Goal: Find specific page/section: Find specific page/section

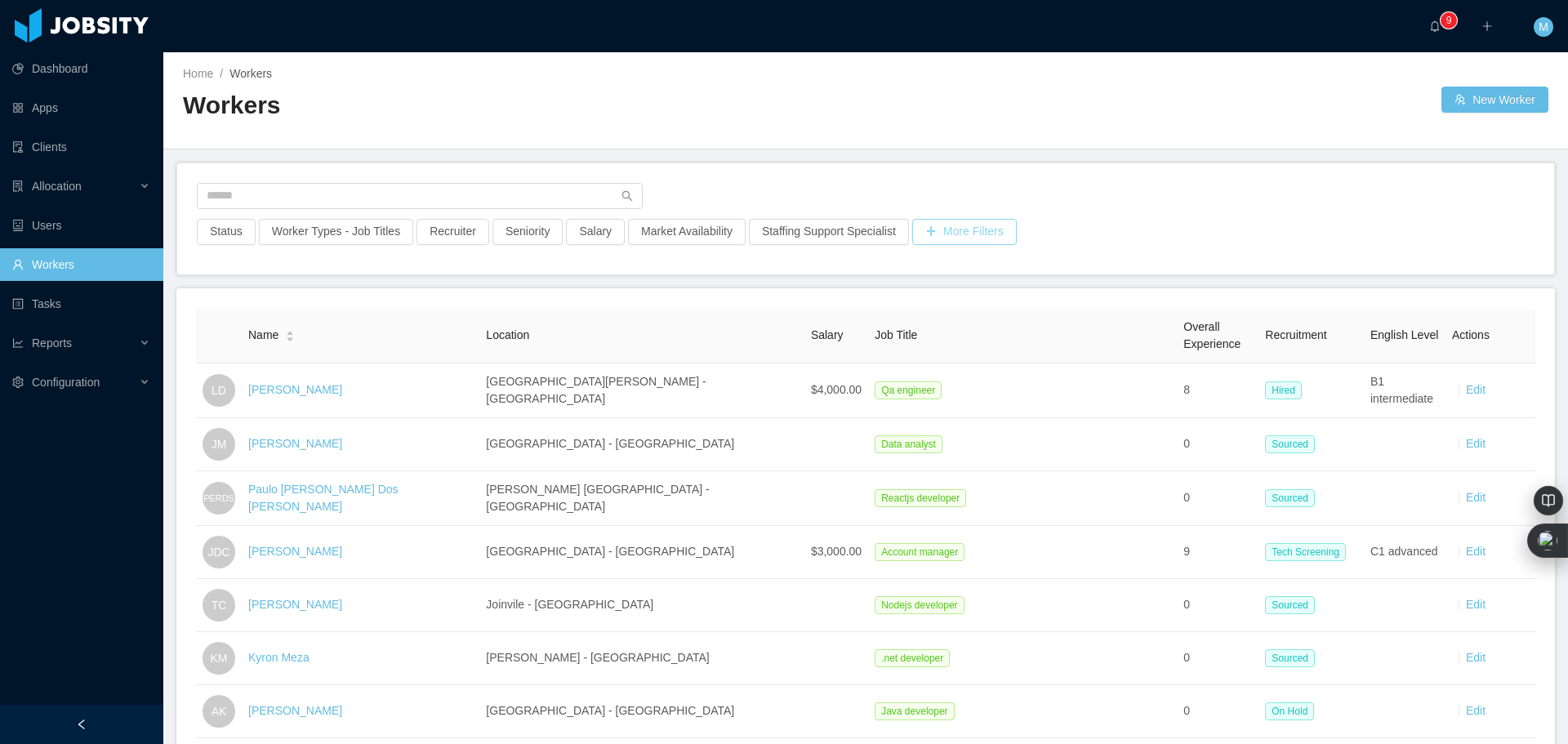
click at [954, 236] on button "More Filters" at bounding box center [964, 232] width 104 height 27
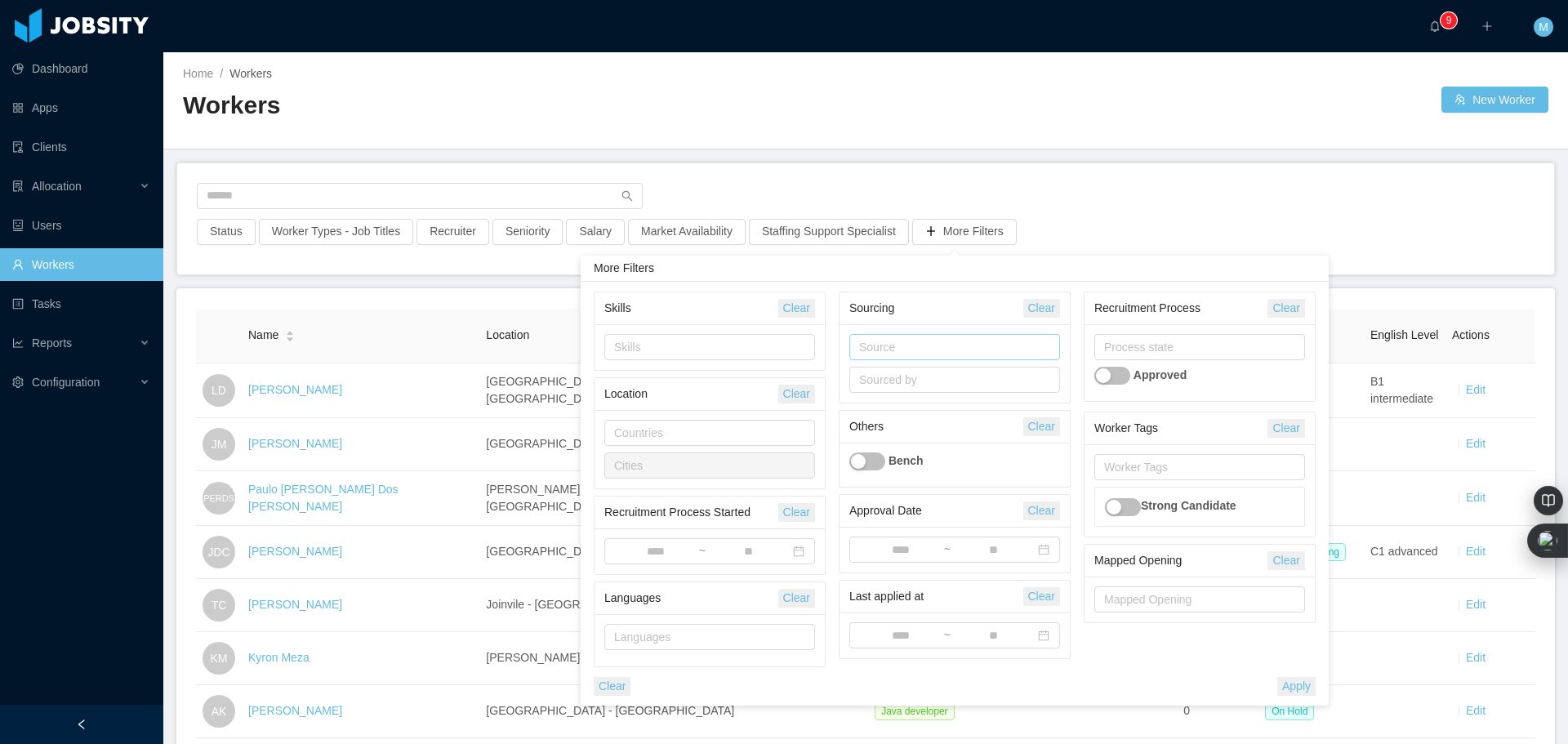
click at [876, 336] on div "Source" at bounding box center [952, 347] width 196 height 25
click at [969, 309] on div "Sourcing" at bounding box center [937, 308] width 174 height 30
click at [898, 372] on div "Sourced by" at bounding box center [951, 379] width 184 height 16
type input "**"
click at [939, 487] on li "[PERSON_NAME]" at bounding box center [954, 491] width 210 height 27
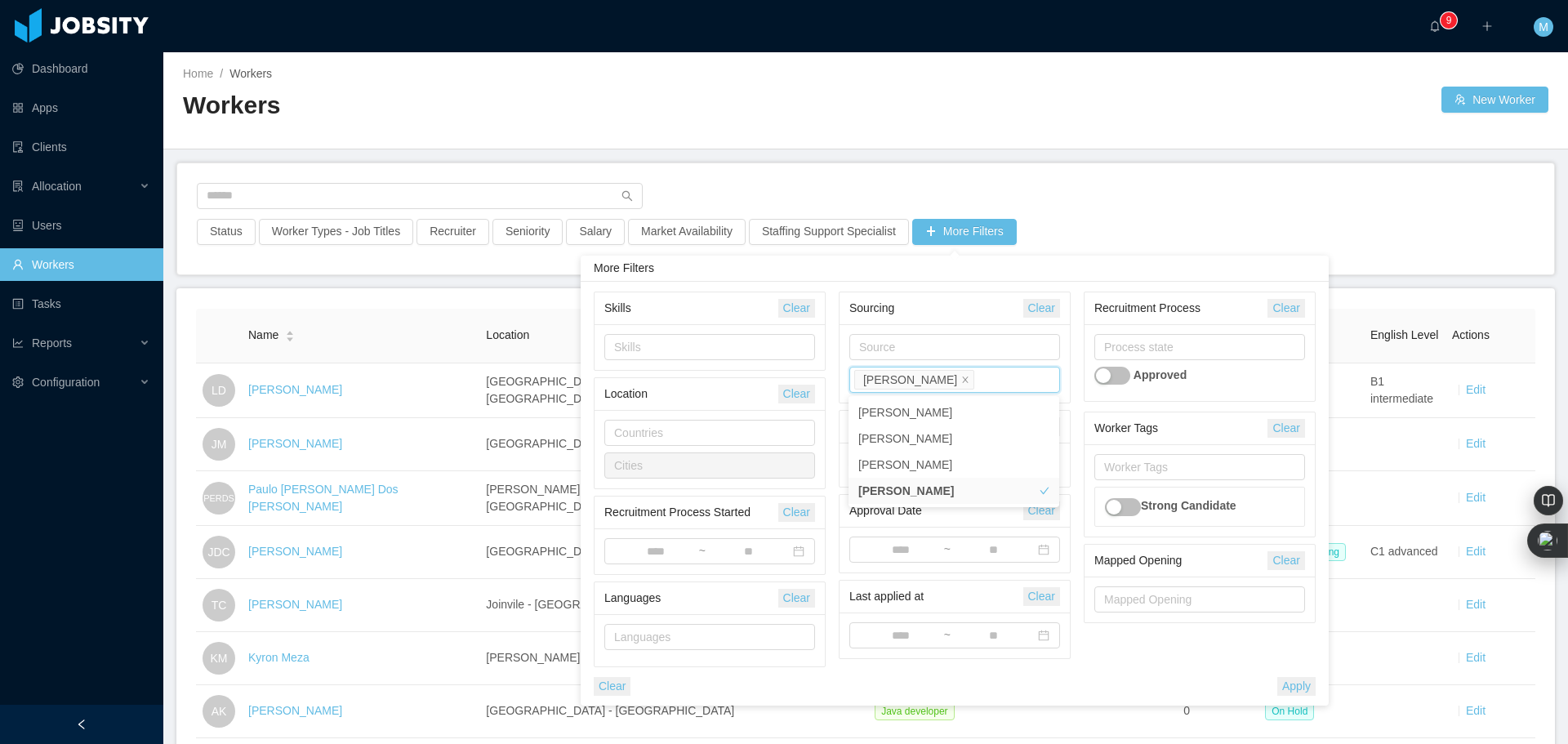
click at [1082, 205] on div at bounding box center [866, 201] width 1338 height 36
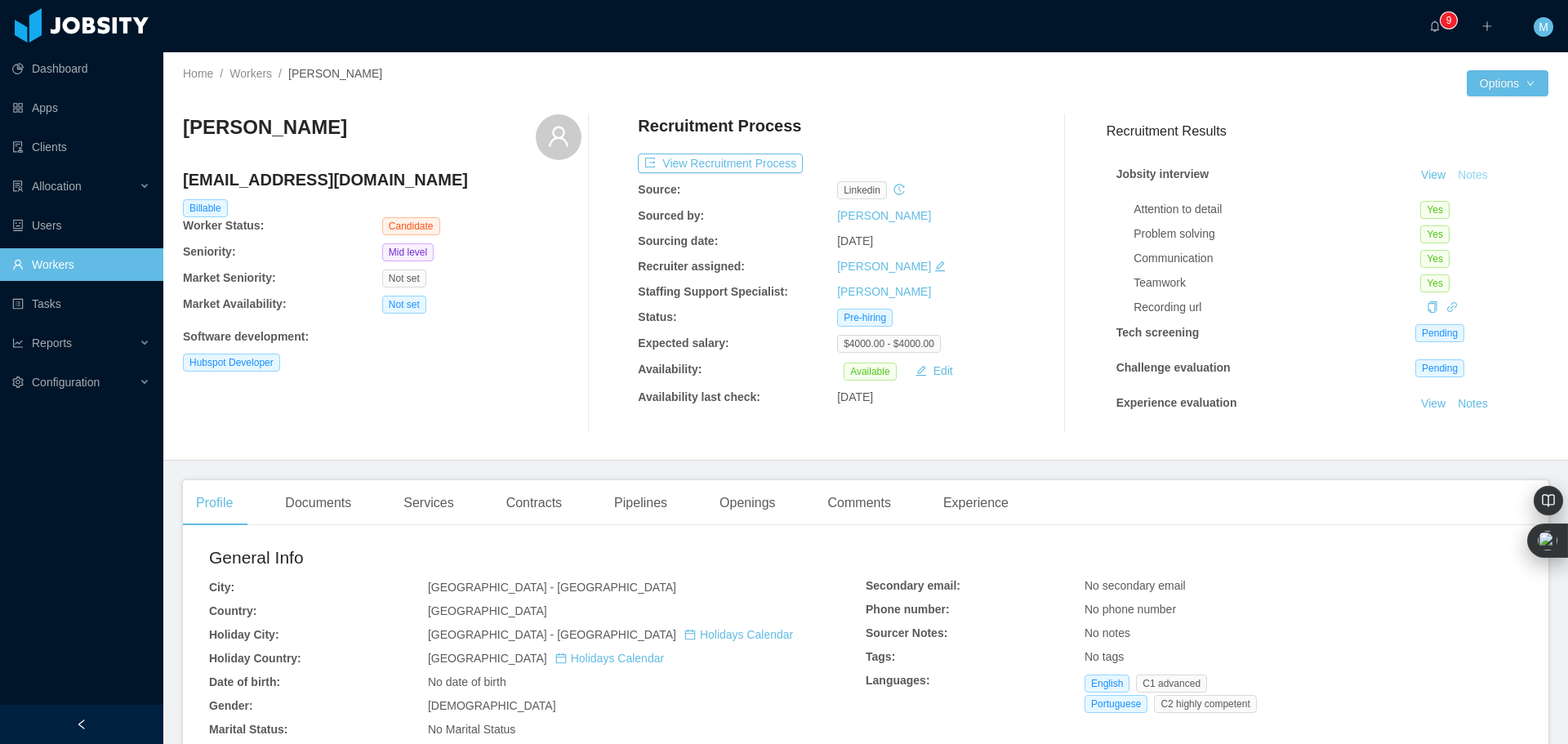
click at [1457, 174] on button "Notes" at bounding box center [1473, 175] width 44 height 20
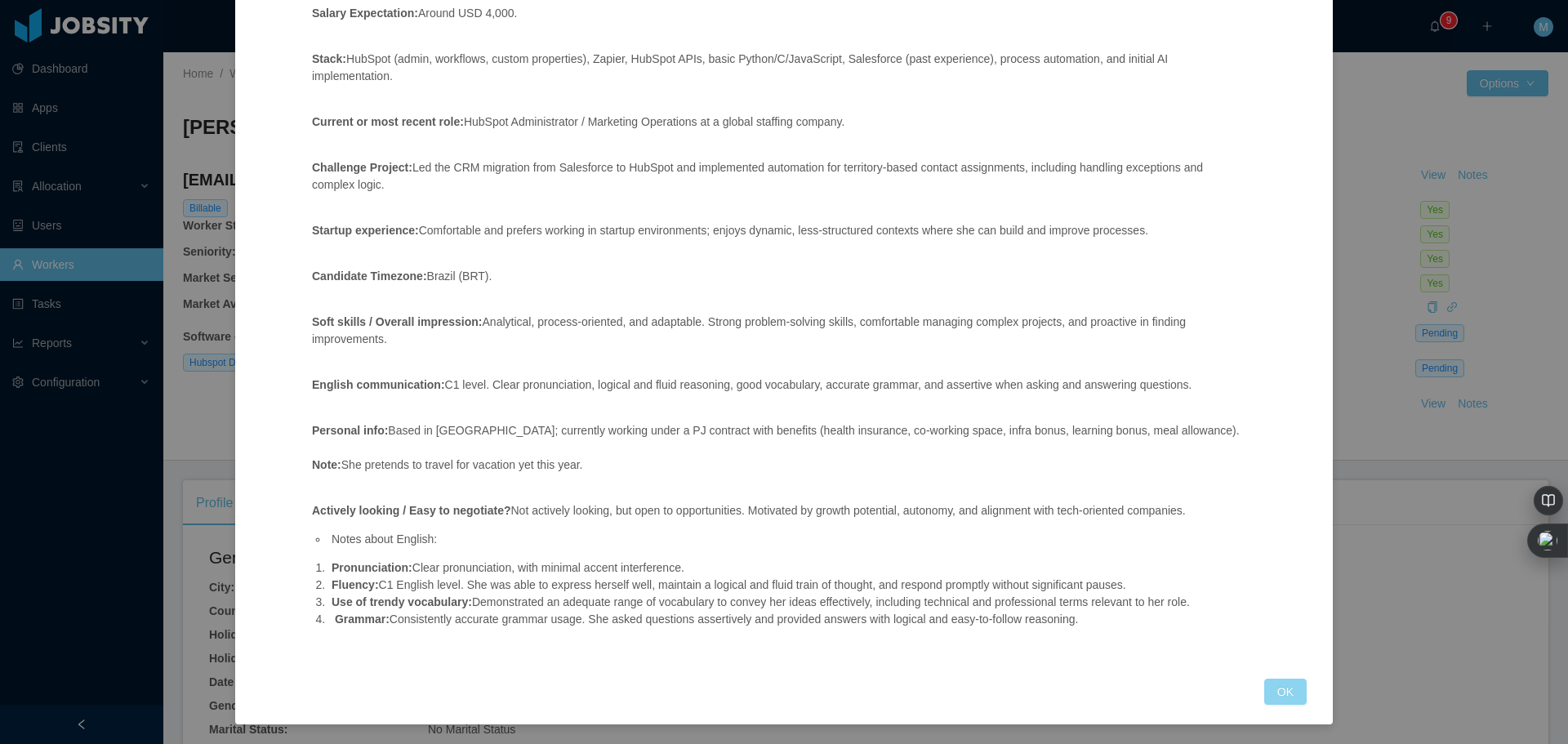
click at [1276, 693] on button "OK" at bounding box center [1285, 692] width 43 height 27
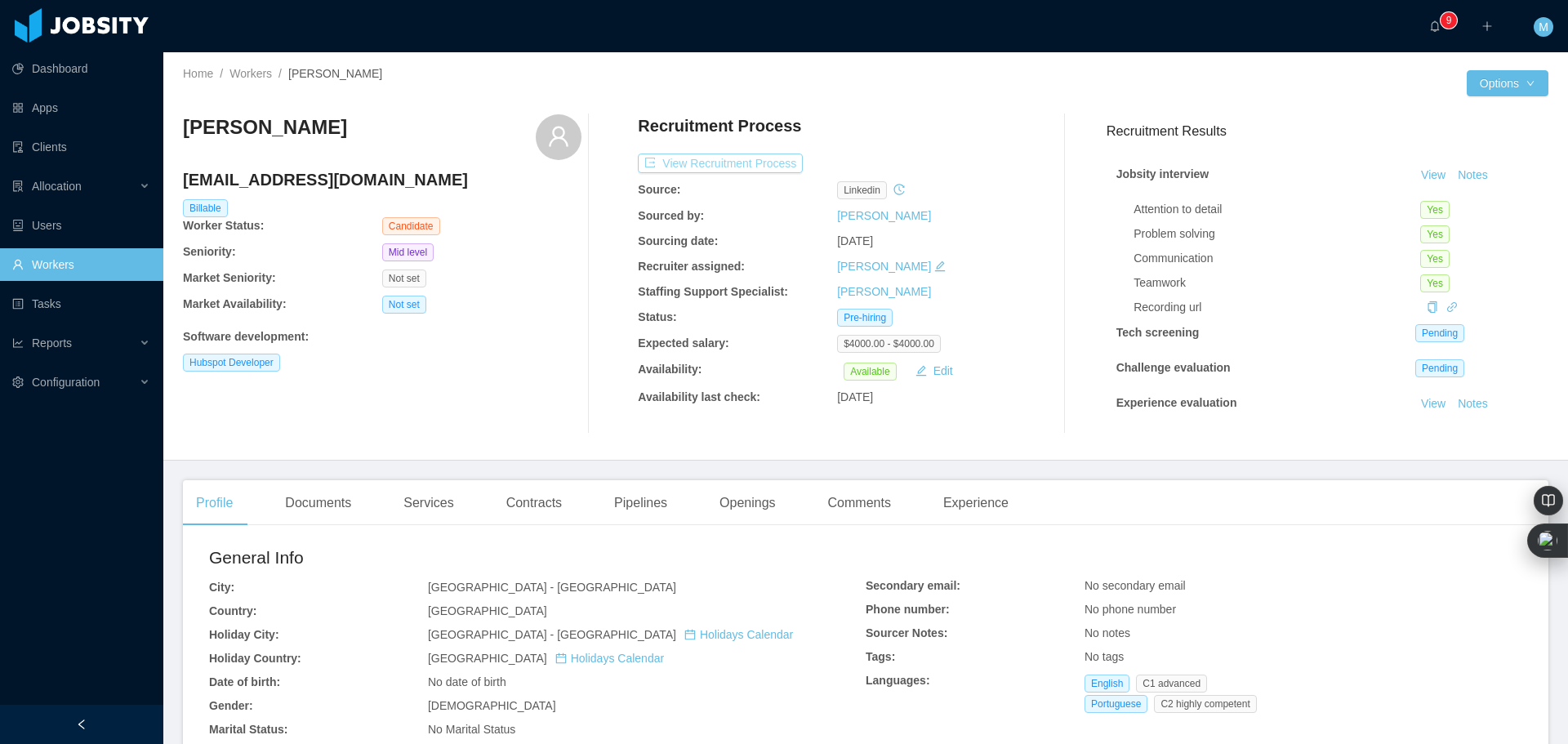
click at [728, 164] on button "View Recruitment Process" at bounding box center [720, 163] width 165 height 20
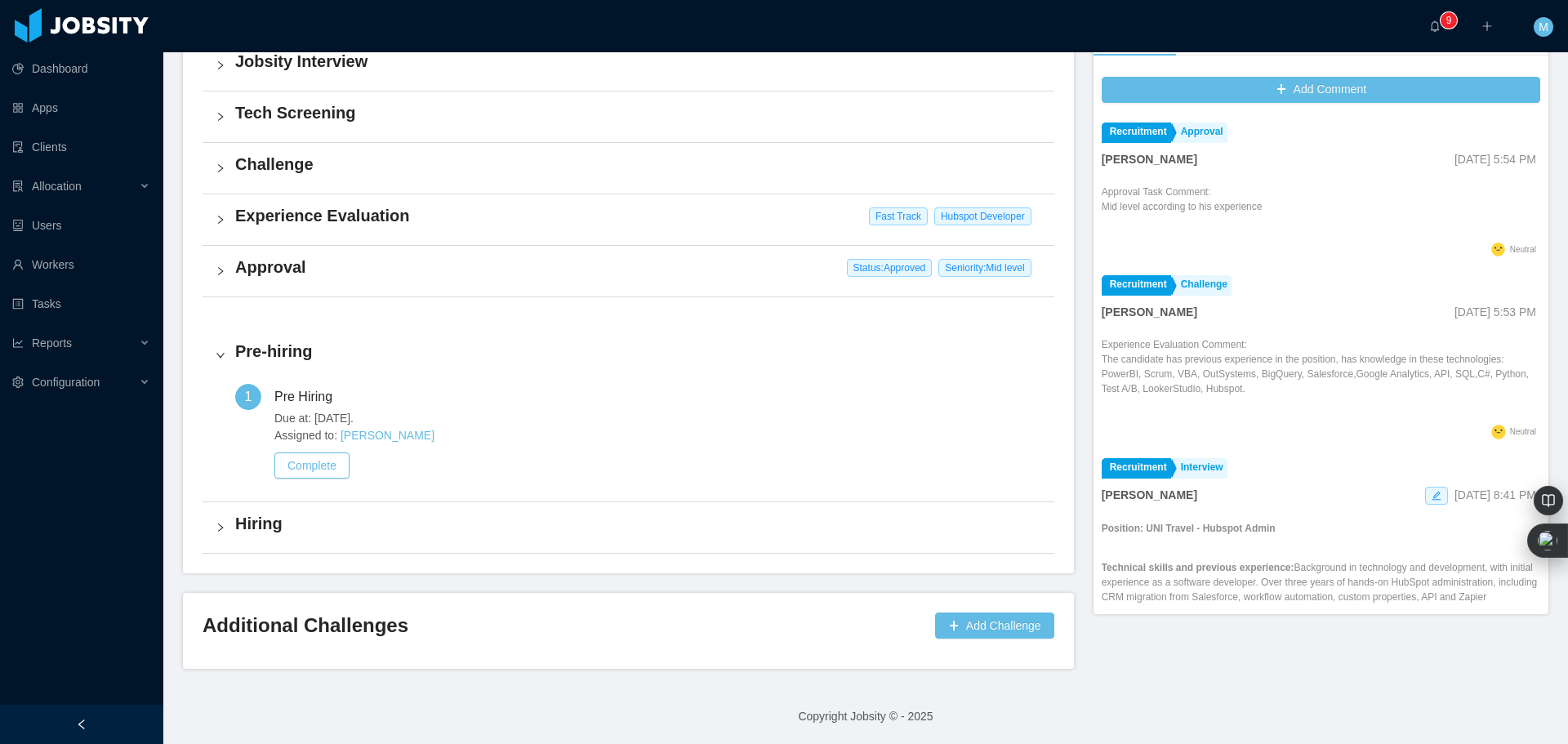
scroll to position [444, 0]
